Goal: Task Accomplishment & Management: Complete application form

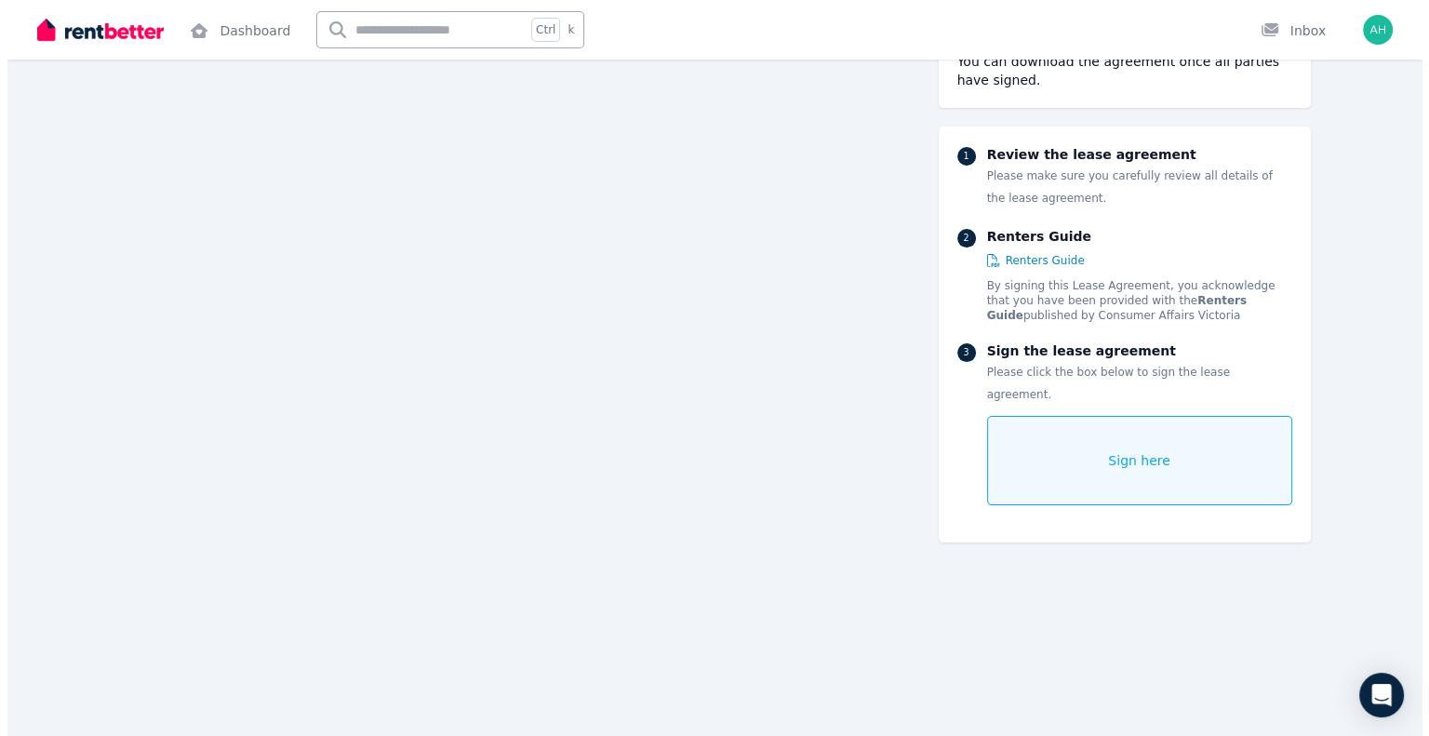
scroll to position [7292, 0]
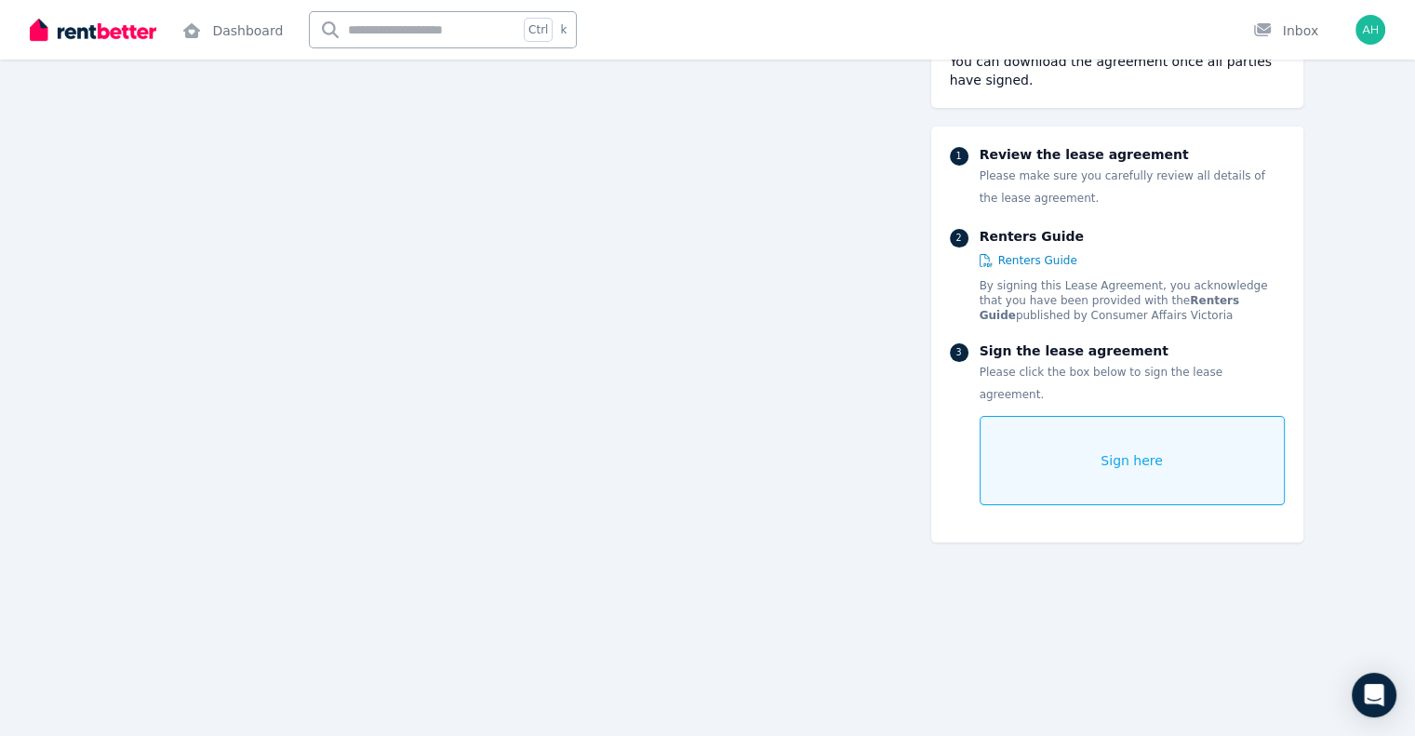
click at [1209, 416] on div "Sign here" at bounding box center [1131, 460] width 305 height 89
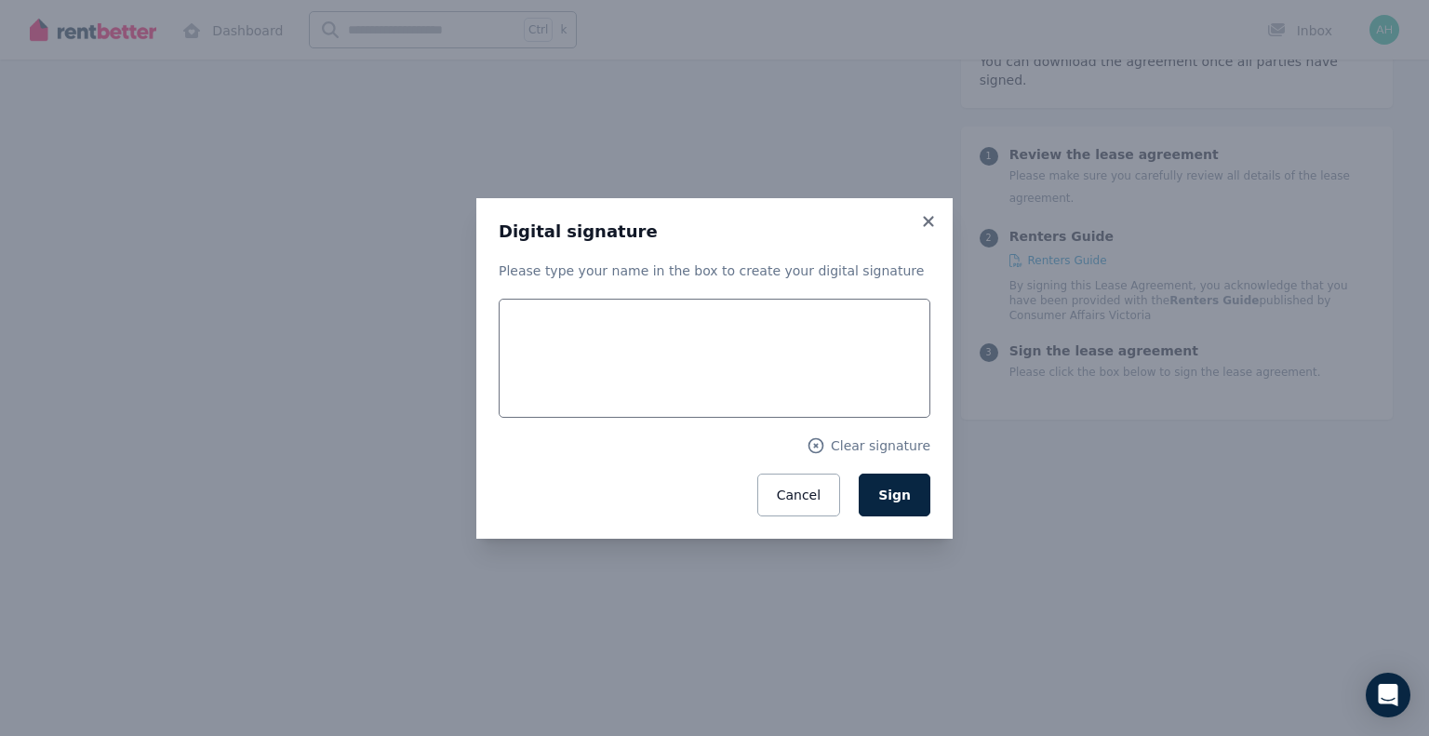
scroll to position [7296, 0]
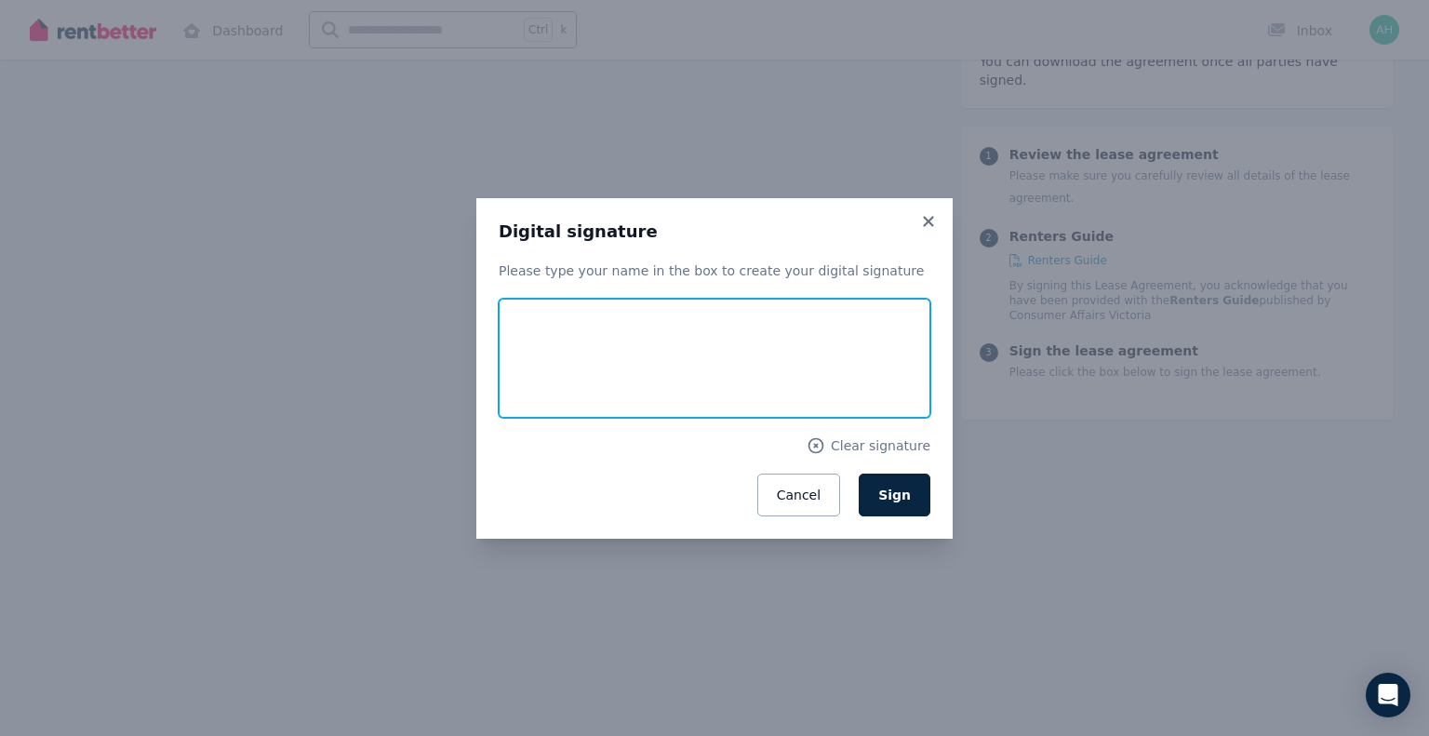
drag, startPoint x: 547, startPoint y: 323, endPoint x: 525, endPoint y: 391, distance: 71.5
click at [525, 391] on input "text" at bounding box center [715, 358] width 432 height 119
type input "**********"
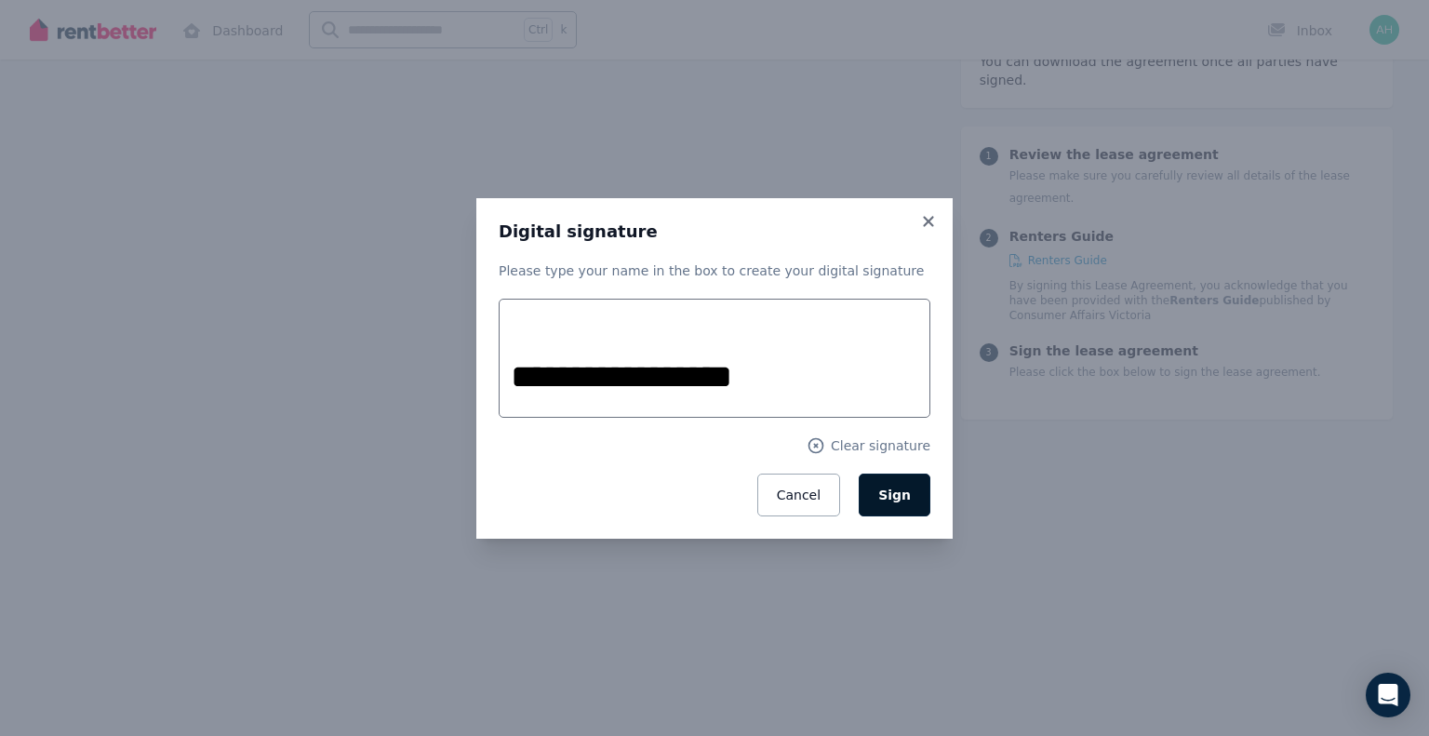
click at [908, 499] on span "Sign" at bounding box center [894, 494] width 33 height 15
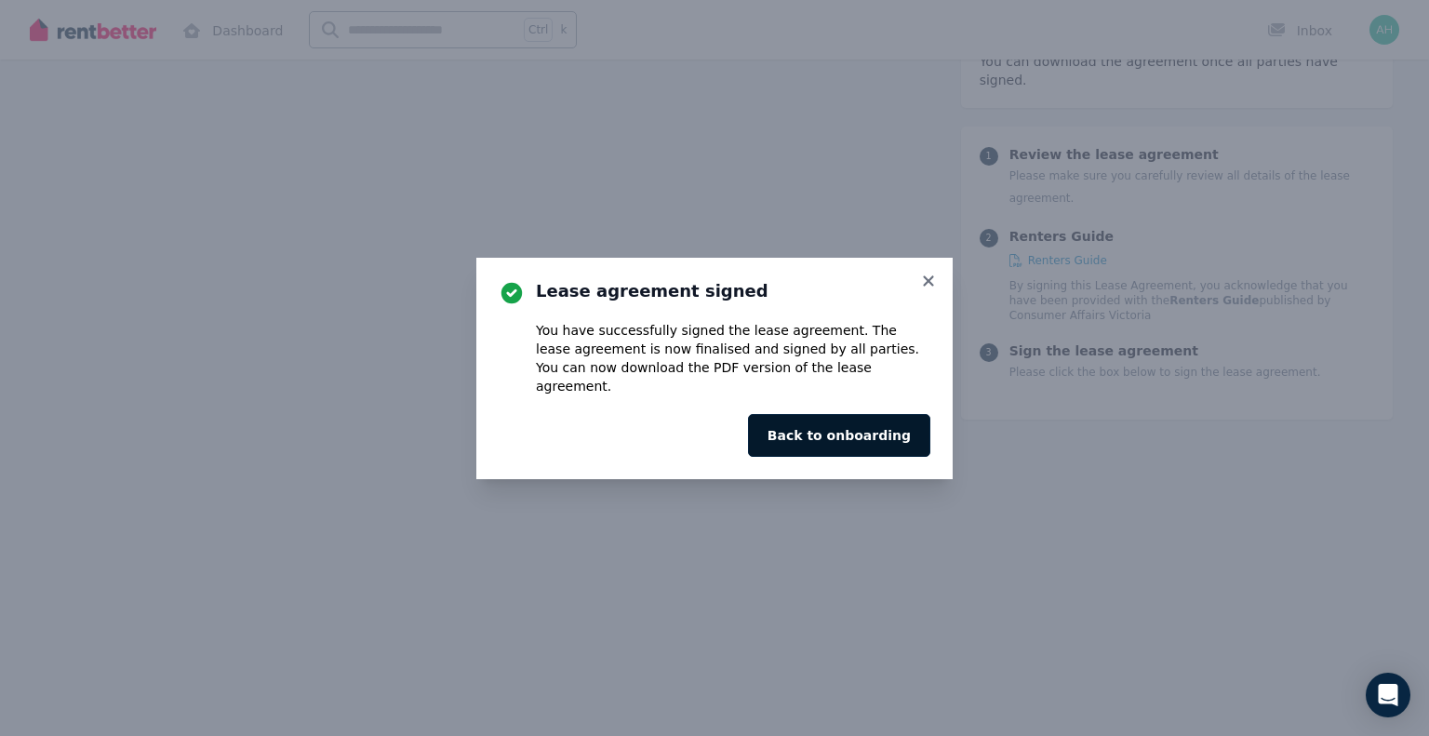
click at [826, 431] on button "Back to onboarding" at bounding box center [839, 435] width 182 height 43
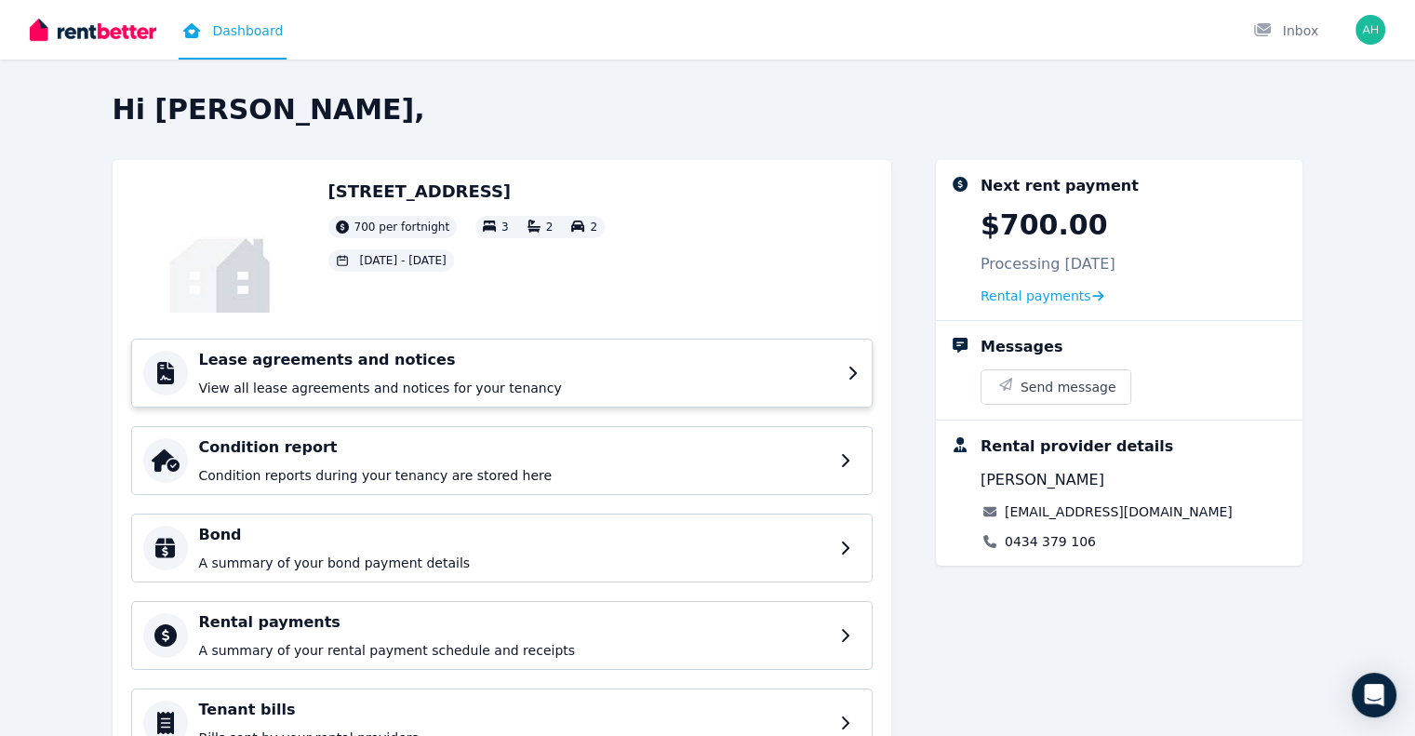
click at [857, 374] on icon at bounding box center [852, 372] width 7 height 13
